Goal: Obtain resource: Obtain resource

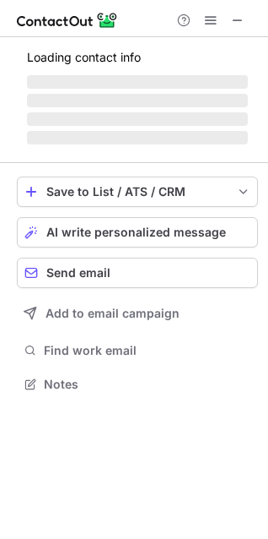
scroll to position [382, 268]
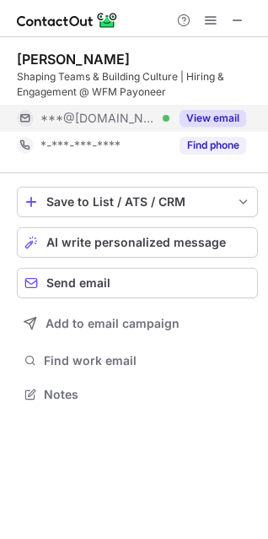
click at [219, 116] on button "View email" at bounding box center [213, 118] width 67 height 17
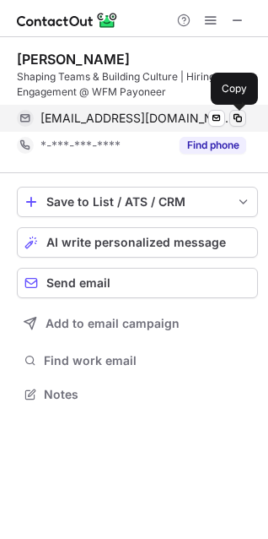
click at [241, 124] on span at bounding box center [238, 118] width 14 height 14
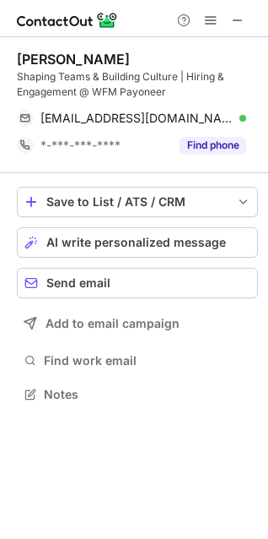
scroll to position [382, 268]
